Goal: Find specific page/section: Find specific page/section

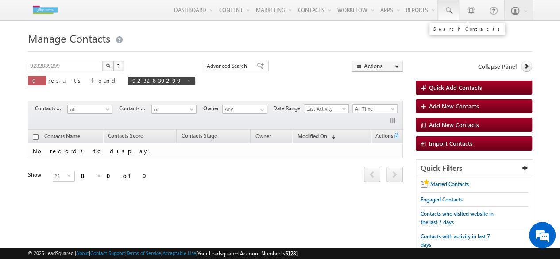
click at [453, 11] on span at bounding box center [448, 10] width 9 height 9
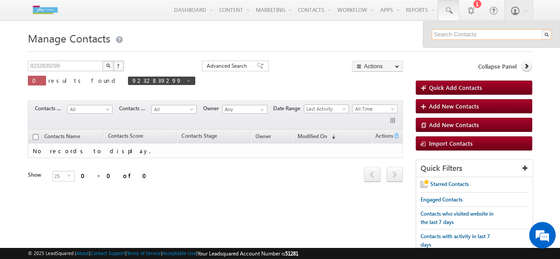
click at [455, 33] on input "text" at bounding box center [492, 34] width 120 height 11
click at [474, 9] on div at bounding box center [471, 10] width 9 height 9
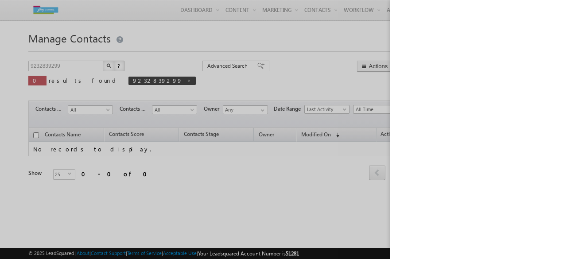
click at [339, 52] on div at bounding box center [283, 129] width 567 height 259
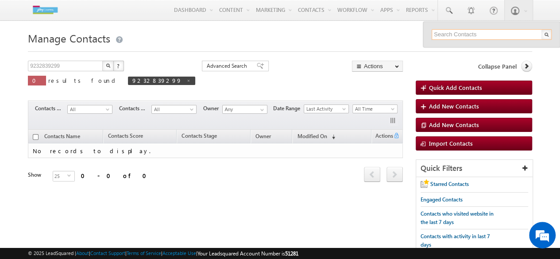
click at [446, 36] on input "text" at bounding box center [492, 34] width 120 height 11
type input "smriti mehta"
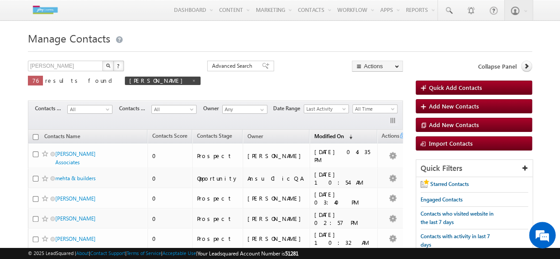
click at [346, 136] on span "(sorted descending)" at bounding box center [349, 136] width 7 height 7
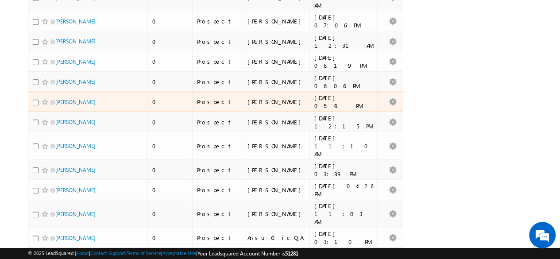
scroll to position [449, 0]
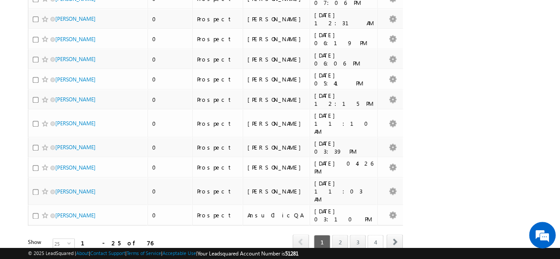
click at [371, 235] on link "4" at bounding box center [376, 242] width 16 height 15
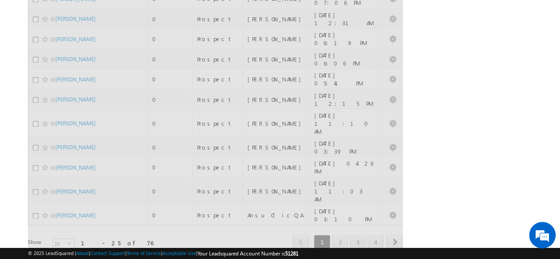
scroll to position [35, 0]
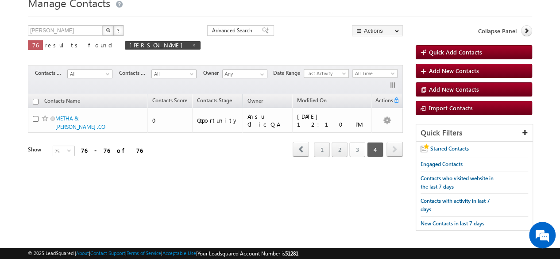
click at [353, 142] on link "3" at bounding box center [358, 149] width 16 height 15
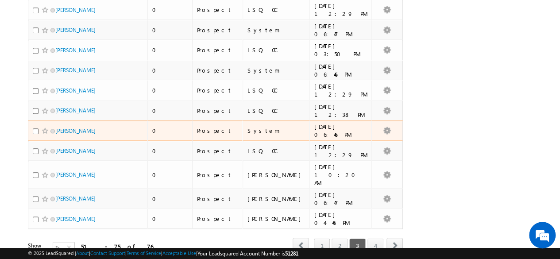
scroll to position [449, 0]
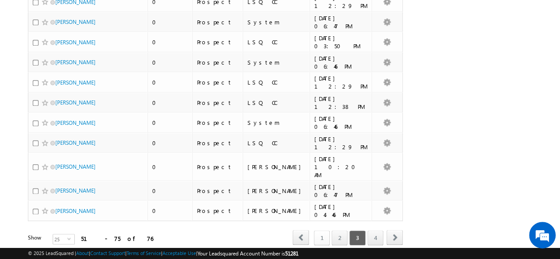
click at [329, 230] on link "1" at bounding box center [322, 237] width 16 height 15
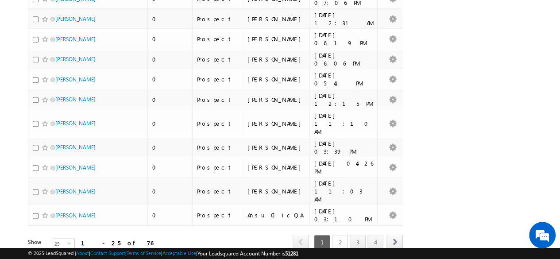
click at [339, 235] on link "2" at bounding box center [340, 242] width 16 height 15
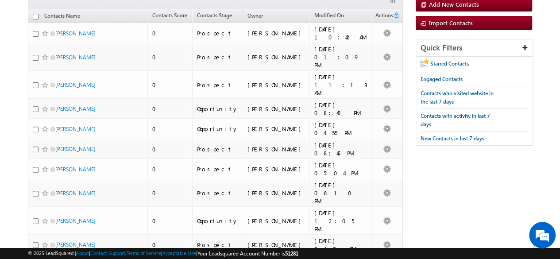
scroll to position [118, 0]
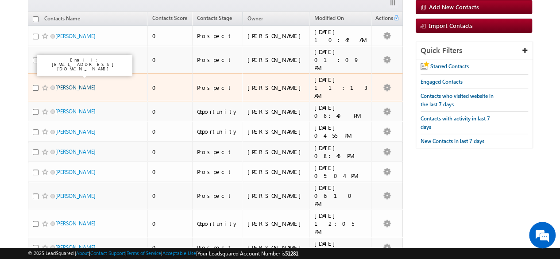
click at [73, 84] on link "[PERSON_NAME]" at bounding box center [75, 87] width 40 height 7
